Goal: Task Accomplishment & Management: Use online tool/utility

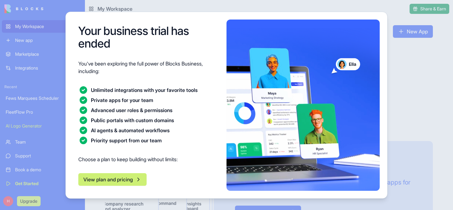
click at [131, 179] on button "View plan and pricing" at bounding box center [112, 179] width 68 height 13
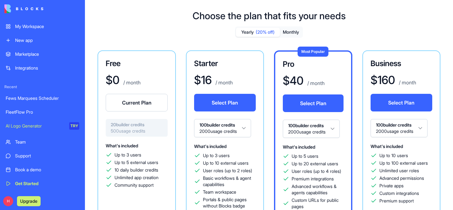
scroll to position [10, 0]
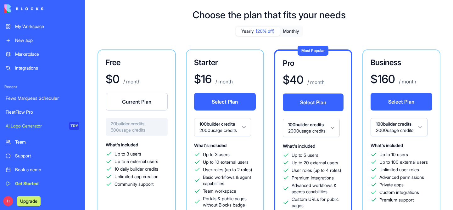
click at [128, 98] on button "Current Plan" at bounding box center [137, 102] width 62 height 18
click at [28, 24] on div "My Workspace" at bounding box center [47, 26] width 64 height 6
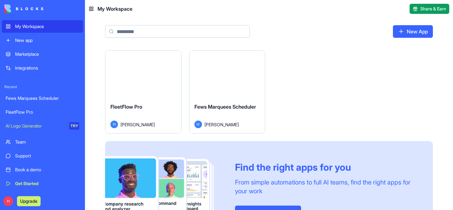
click at [35, 100] on div "Fews Marquees Scheduler" at bounding box center [43, 98] width 74 height 6
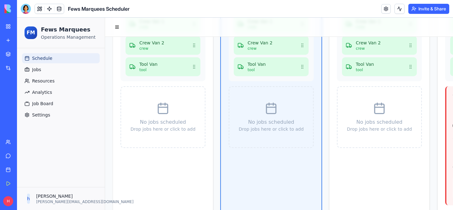
scroll to position [373, 0]
click at [20, 113] on div "FleetFlow Pro" at bounding box center [15, 112] width 18 height 6
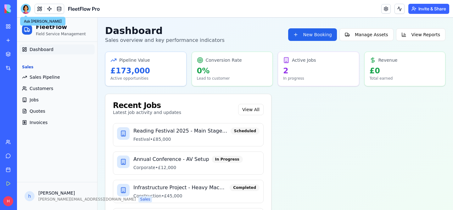
click at [25, 11] on div at bounding box center [26, 9] width 10 height 10
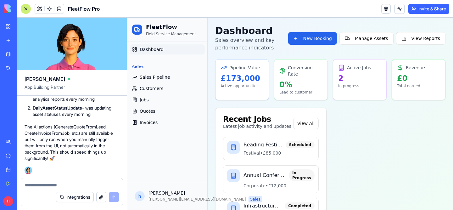
scroll to position [6548, 0]
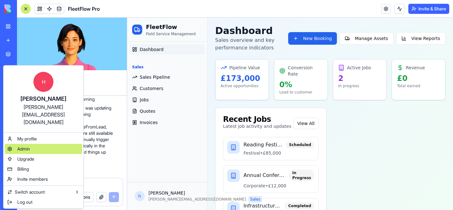
click at [28, 146] on span "Admin" at bounding box center [23, 149] width 13 height 6
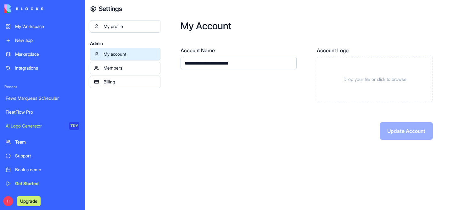
click at [103, 26] on link "My profile" at bounding box center [125, 26] width 71 height 13
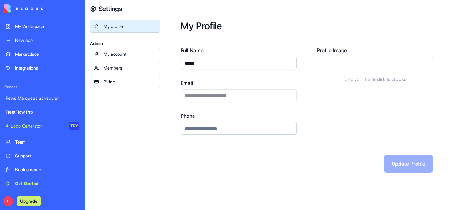
click at [106, 68] on div "Members" at bounding box center [130, 68] width 53 height 6
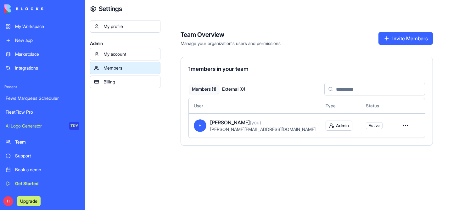
click at [369, 126] on span "Active" at bounding box center [374, 125] width 11 height 5
click at [328, 127] on td "Admin" at bounding box center [341, 125] width 40 height 24
click at [289, 126] on html "My Workspace New app Marketplace Integrations Recent Fews Marquees Scheduler Fl…" at bounding box center [226, 105] width 453 height 210
click at [276, 124] on html "My Workspace New app Marketplace Integrations Recent Fews Marquees Scheduler Fl…" at bounding box center [226, 105] width 453 height 210
click at [250, 122] on span "(you)" at bounding box center [255, 122] width 11 height 6
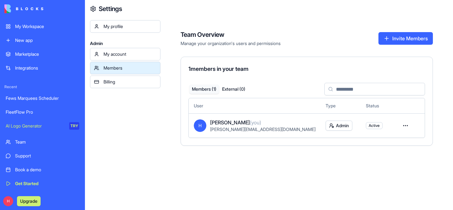
click at [124, 85] on link "Billing" at bounding box center [125, 82] width 71 height 13
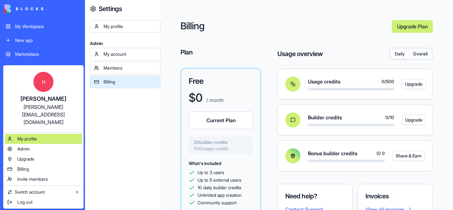
click at [29, 136] on span "My profile" at bounding box center [27, 139] width 20 height 6
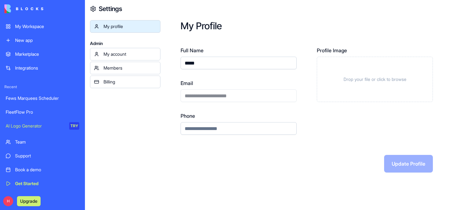
click at [3, 199] on div "H Upgrade" at bounding box center [42, 201] width 81 height 18
click at [20, 196] on button "Upgrade" at bounding box center [29, 201] width 24 height 10
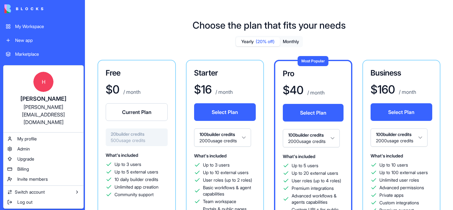
click at [7, 201] on html "My Workspace New app Marketplace Integrations Recent Fews Marquees Scheduler Fl…" at bounding box center [226, 105] width 453 height 210
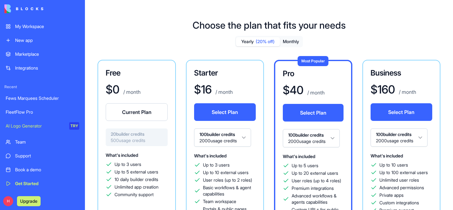
click at [19, 108] on link "FleetFlow Pro" at bounding box center [42, 112] width 81 height 13
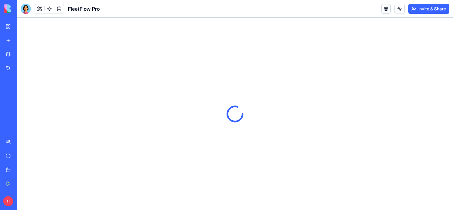
click at [24, 92] on link "Fews Marquees Scheduler" at bounding box center [14, 98] width 25 height 13
click at [23, 110] on div "FleetFlow Pro" at bounding box center [15, 112] width 18 height 6
click at [27, 107] on link "FleetFlow Pro" at bounding box center [14, 112] width 25 height 13
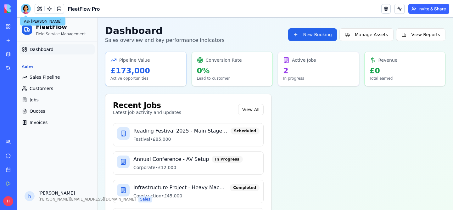
click at [27, 8] on div at bounding box center [26, 9] width 10 height 10
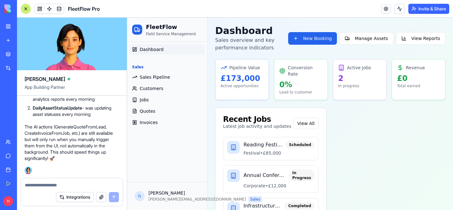
scroll to position [6432, 0]
click at [96, 15] on button "Undo" at bounding box center [99, 12] width 19 height 8
click at [59, 184] on textarea at bounding box center [72, 185] width 94 height 6
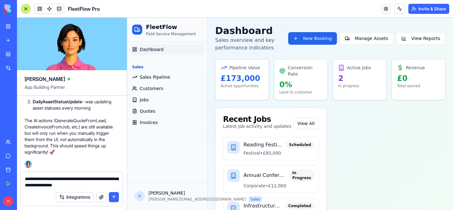
type textarea "**********"
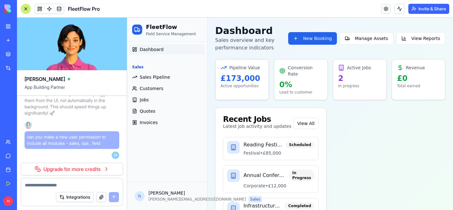
scroll to position [6608, 0]
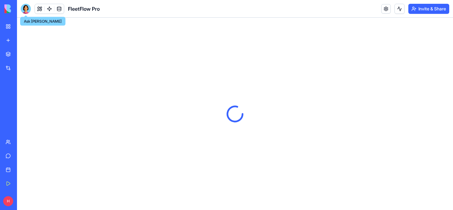
click at [23, 7] on div at bounding box center [26, 9] width 10 height 10
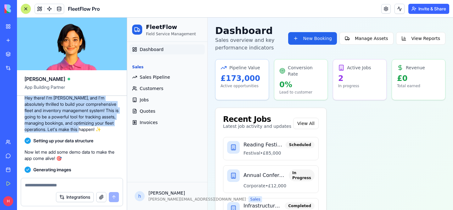
scroll to position [1459, 0]
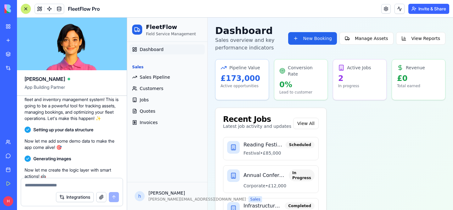
drag, startPoint x: 27, startPoint y: 104, endPoint x: 102, endPoint y: 101, distance: 74.7
copy div "nventory and Fleet Management Rota Purpose: Detailed tracking of all units beyo…"
